Goal: Task Accomplishment & Management: Manage account settings

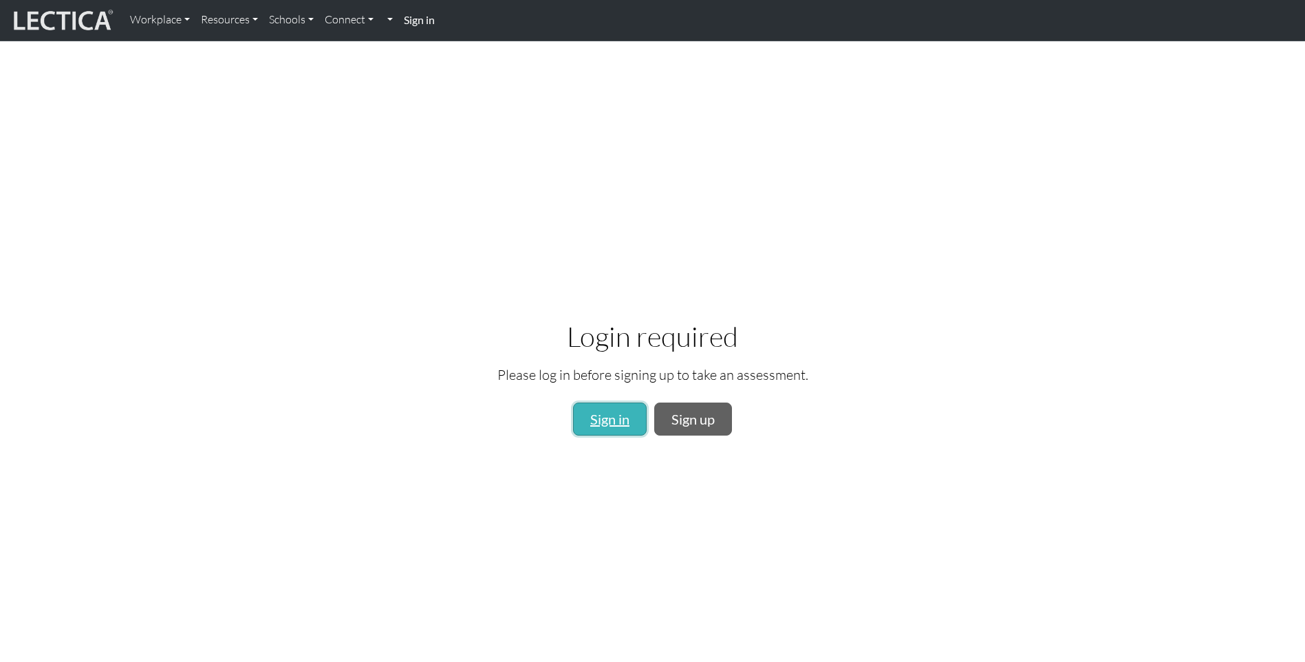
click at [623, 416] on link "Sign in" at bounding box center [610, 419] width 74 height 33
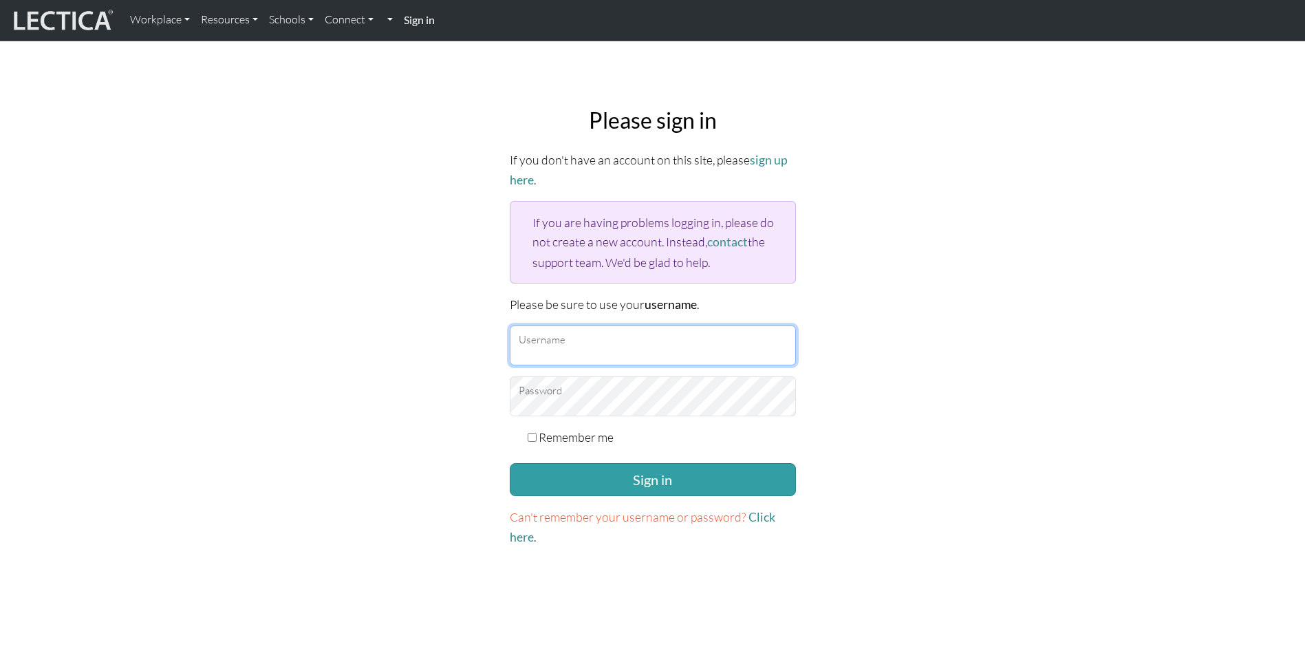
click at [556, 342] on input "Username" at bounding box center [653, 345] width 286 height 40
type input "Euan.McLeish@domsalt.co.nz"
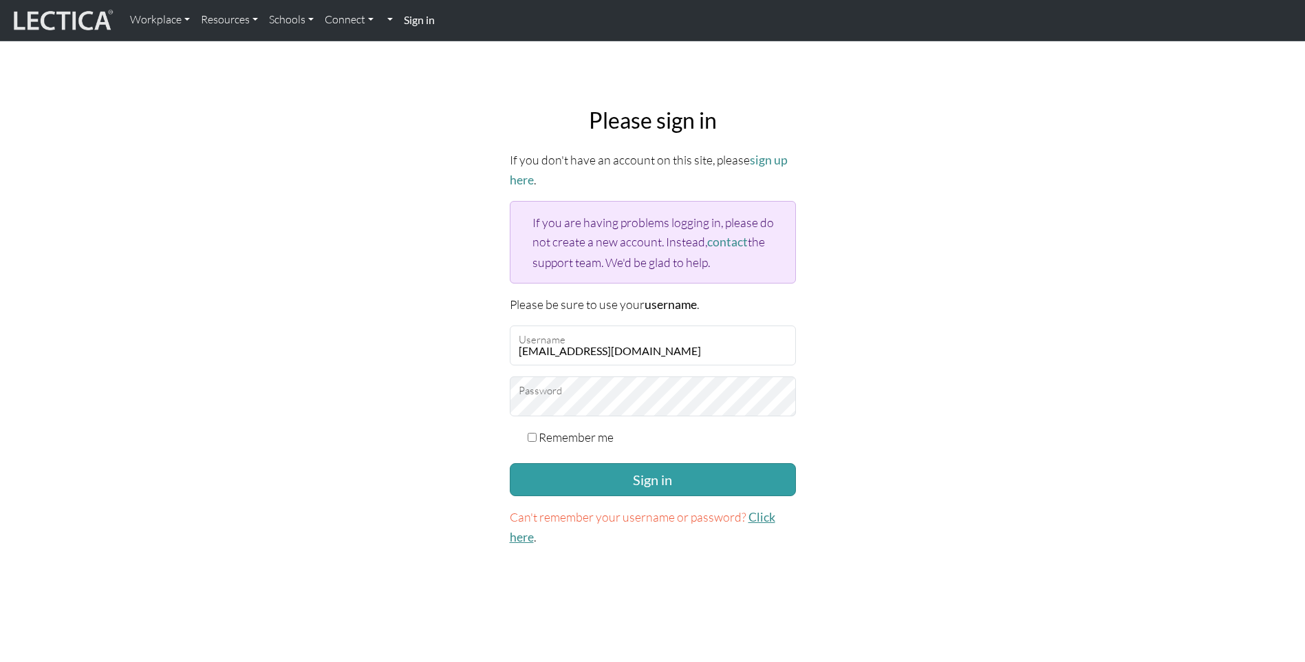
click at [766, 515] on link "Click here" at bounding box center [643, 527] width 266 height 34
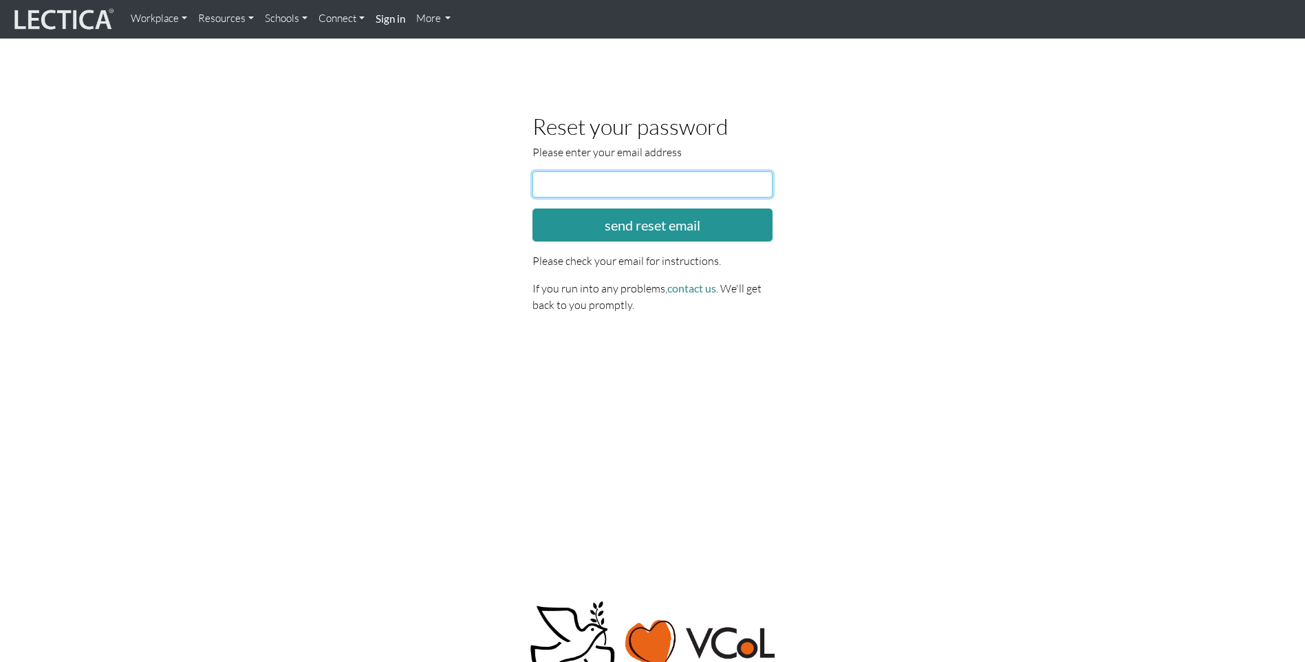
click at [605, 181] on input "email" at bounding box center [653, 184] width 241 height 26
type input "euan.mcleish@domsalt.co.nz"
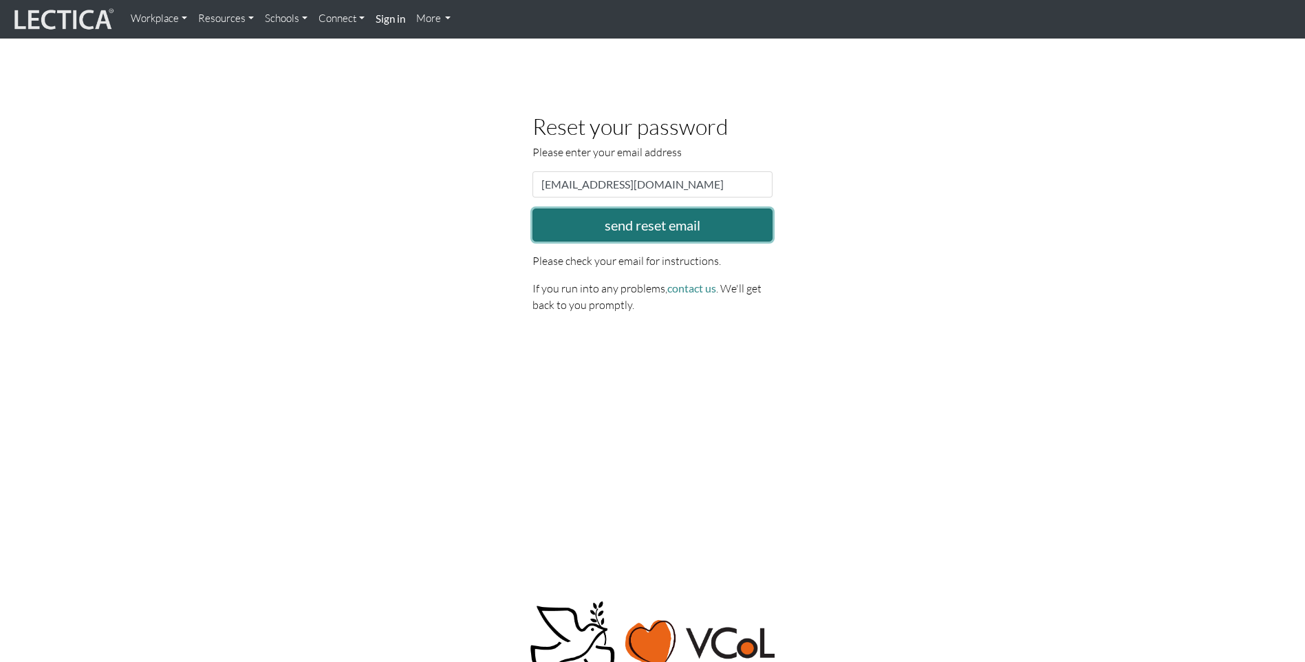
click at [652, 225] on button "send reset email" at bounding box center [653, 224] width 241 height 33
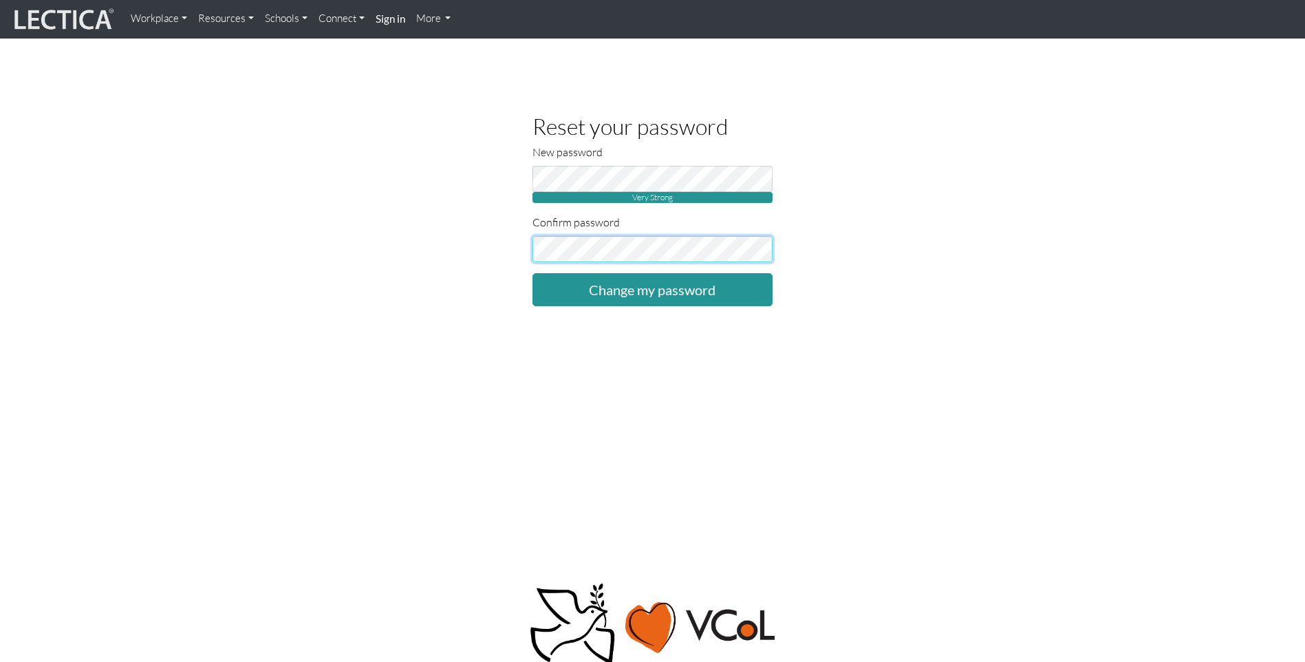
click at [533, 273] on input "Change my password" at bounding box center [653, 289] width 241 height 33
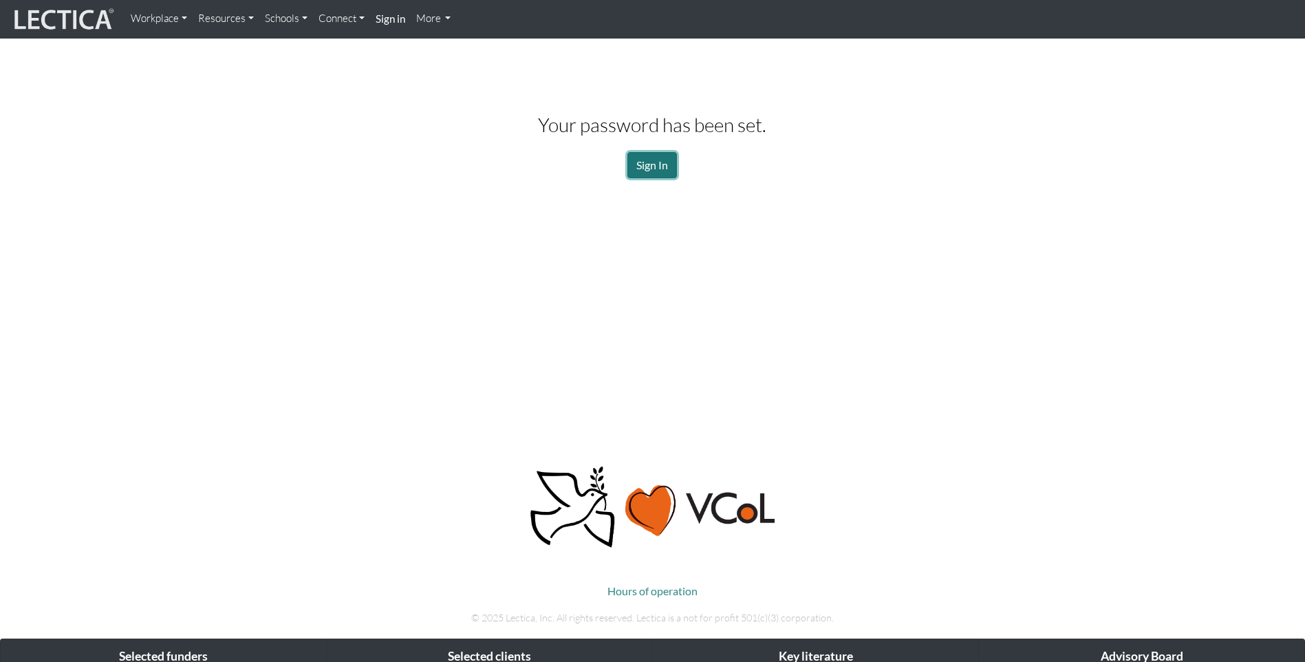
click at [665, 169] on link "Sign In" at bounding box center [652, 165] width 50 height 26
